Goal: Navigation & Orientation: Find specific page/section

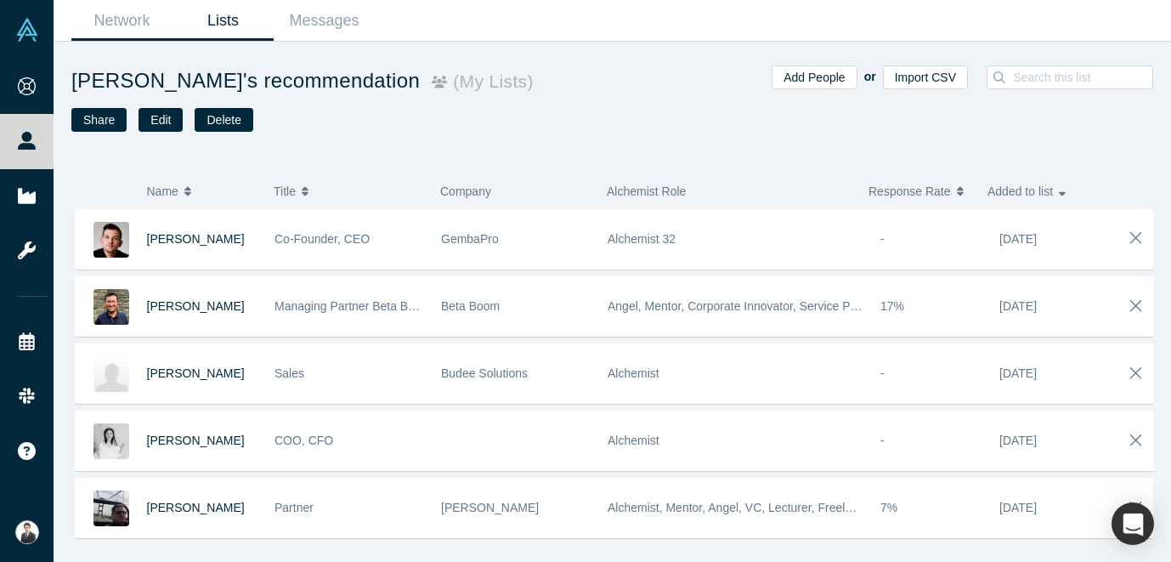
click at [126, 31] on link "Network" at bounding box center [121, 21] width 101 height 40
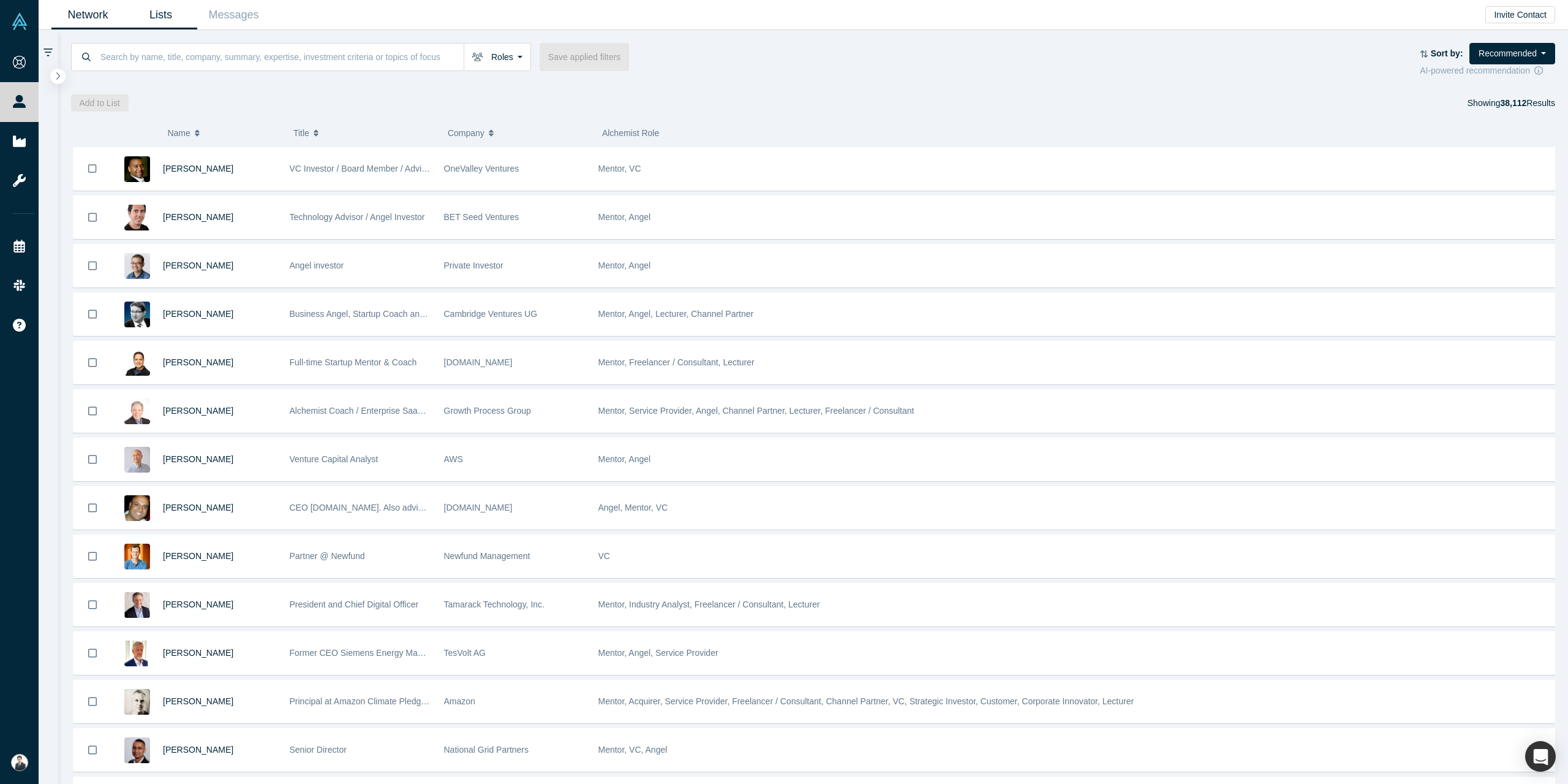
click at [169, 12] on link "Lists" at bounding box center [160, 15] width 73 height 29
